Goal: Task Accomplishment & Management: Manage account settings

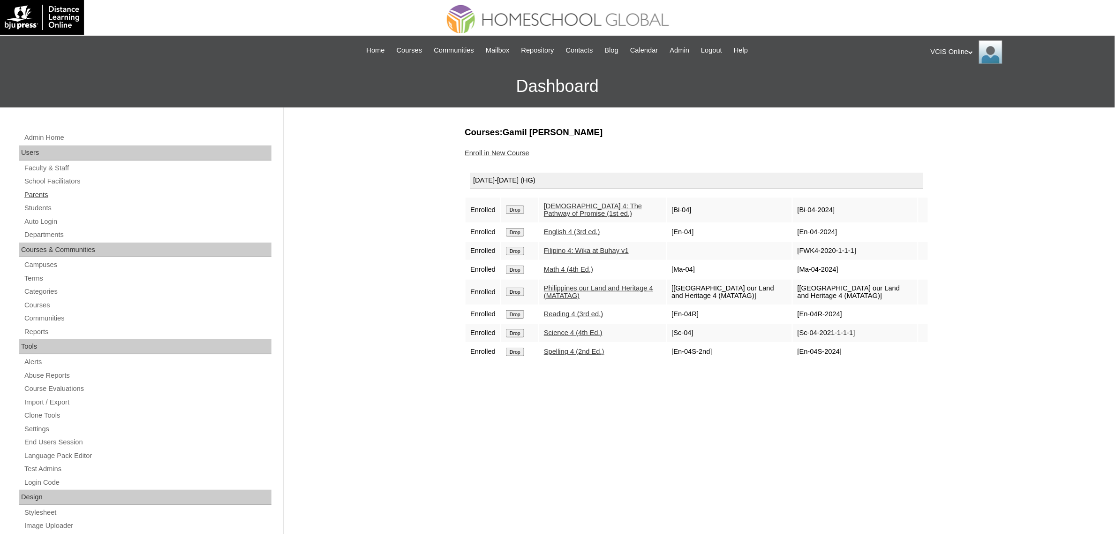
click at [39, 196] on link "Parents" at bounding box center [147, 195] width 248 height 12
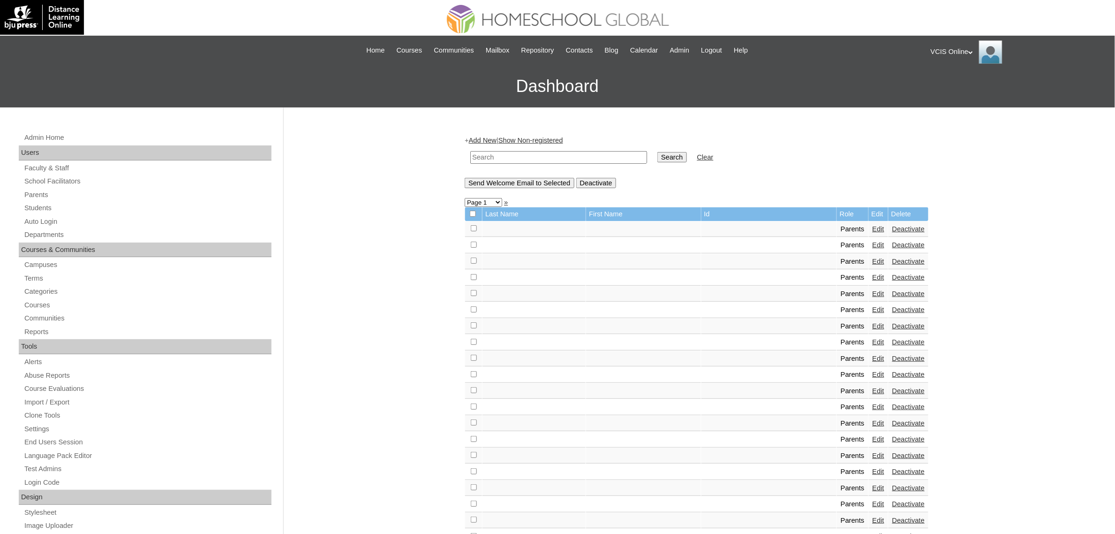
click at [544, 154] on input "text" at bounding box center [558, 157] width 177 height 13
paste input "VCIS016-4A-PA2025"
type input "VCIS016-4A-PA2025"
click at [658, 152] on input "Search" at bounding box center [672, 157] width 29 height 10
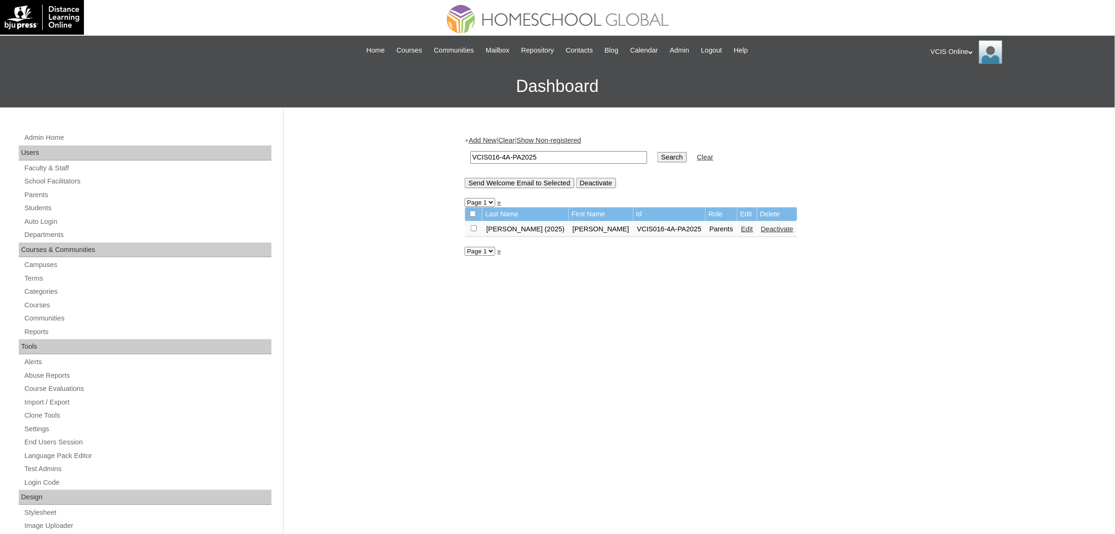
click at [742, 225] on link "Edit" at bounding box center [748, 229] width 12 height 8
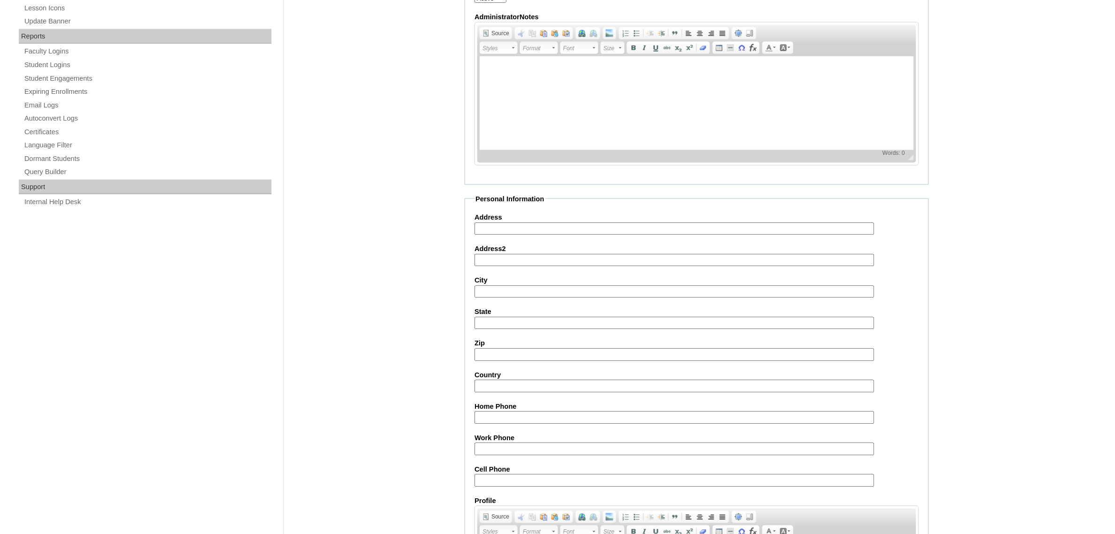
scroll to position [681, 0]
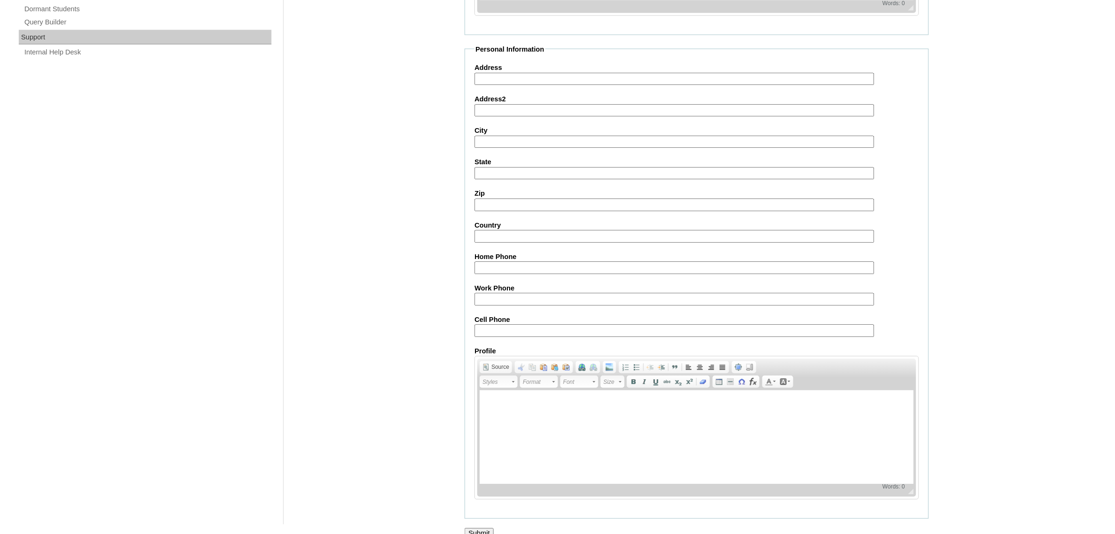
click at [488, 528] on input "Submit" at bounding box center [479, 533] width 29 height 10
